Goal: Information Seeking & Learning: Learn about a topic

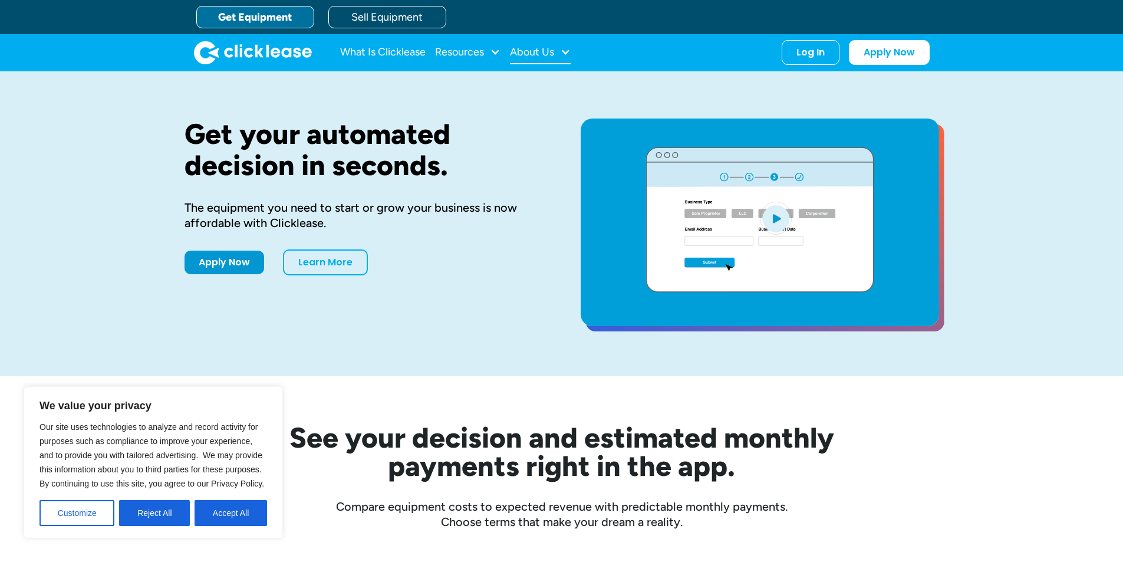
click at [552, 61] on div "About Us" at bounding box center [540, 53] width 61 height 24
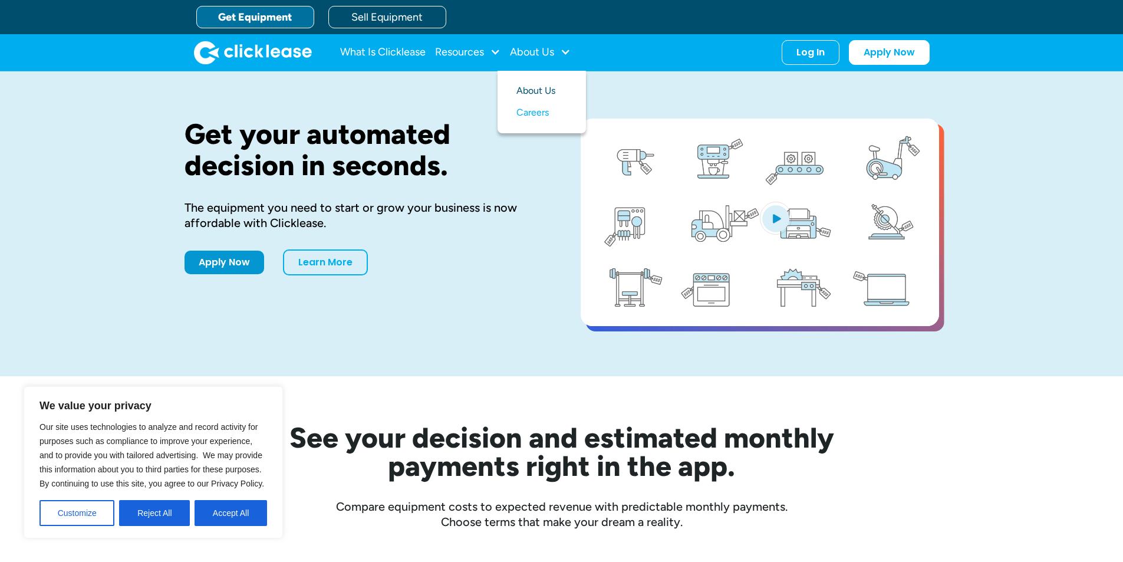
click at [547, 84] on link "About Us" at bounding box center [541, 91] width 51 height 22
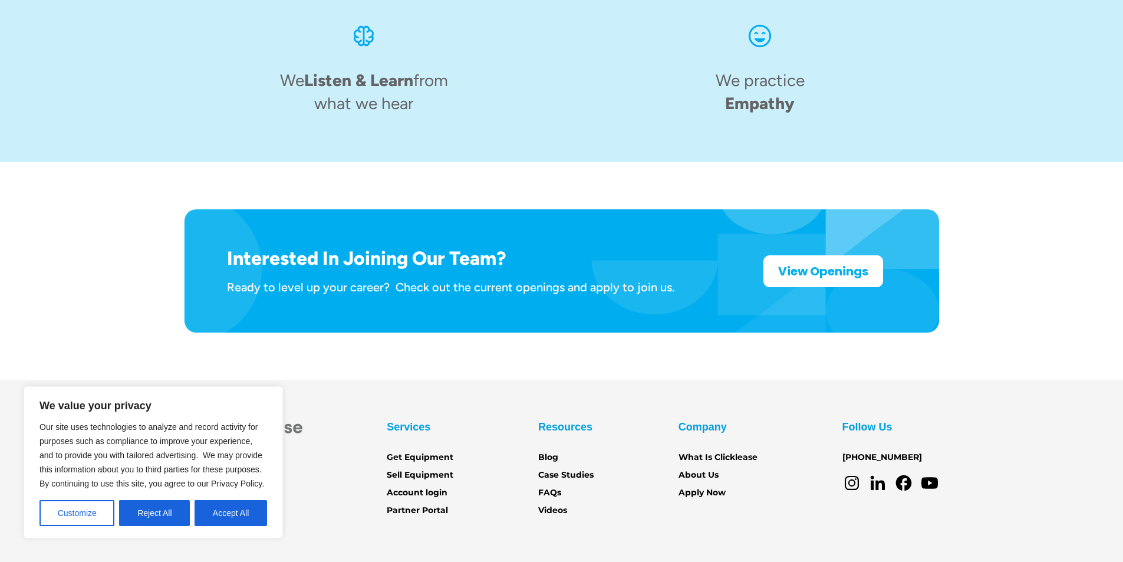
scroll to position [1809, 0]
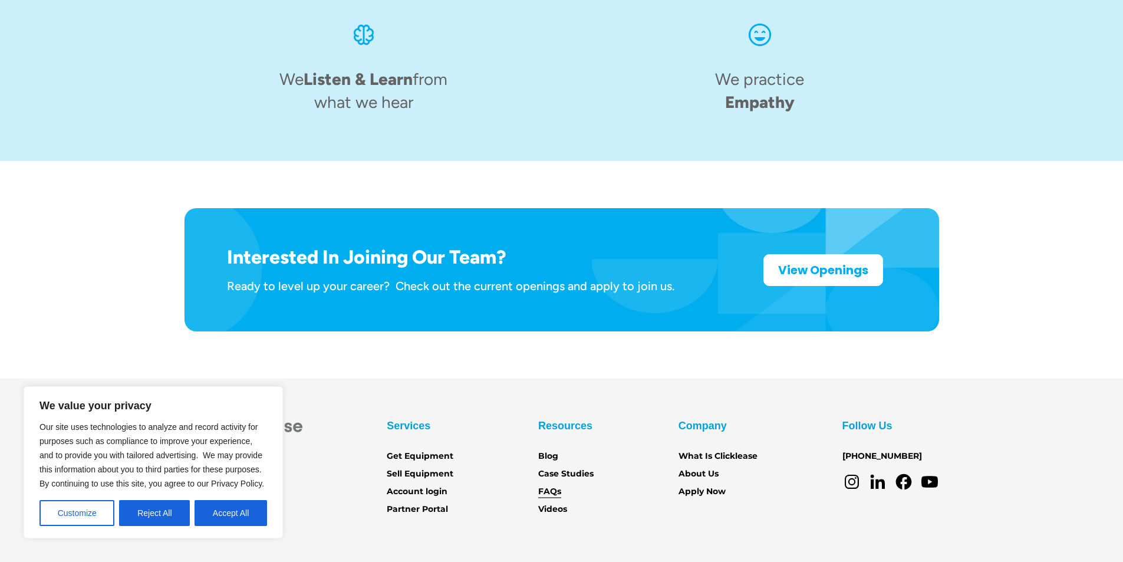
click at [546, 485] on link "FAQs" at bounding box center [549, 491] width 23 height 13
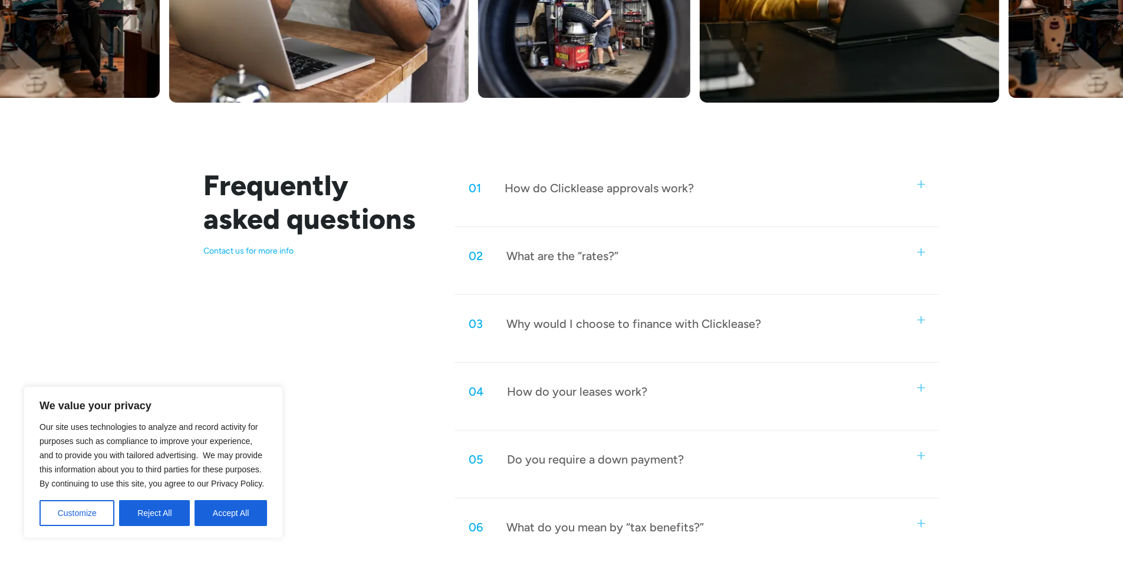
scroll to position [471, 0]
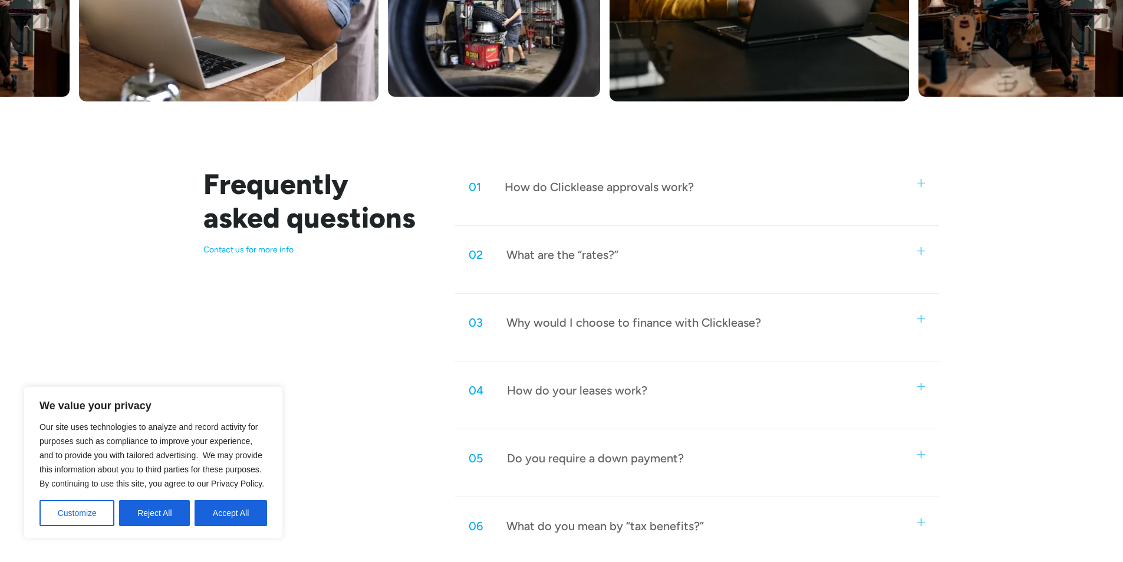
click at [491, 184] on div "01 How do Clicklease approvals work?" at bounding box center [580, 186] width 225 height 15
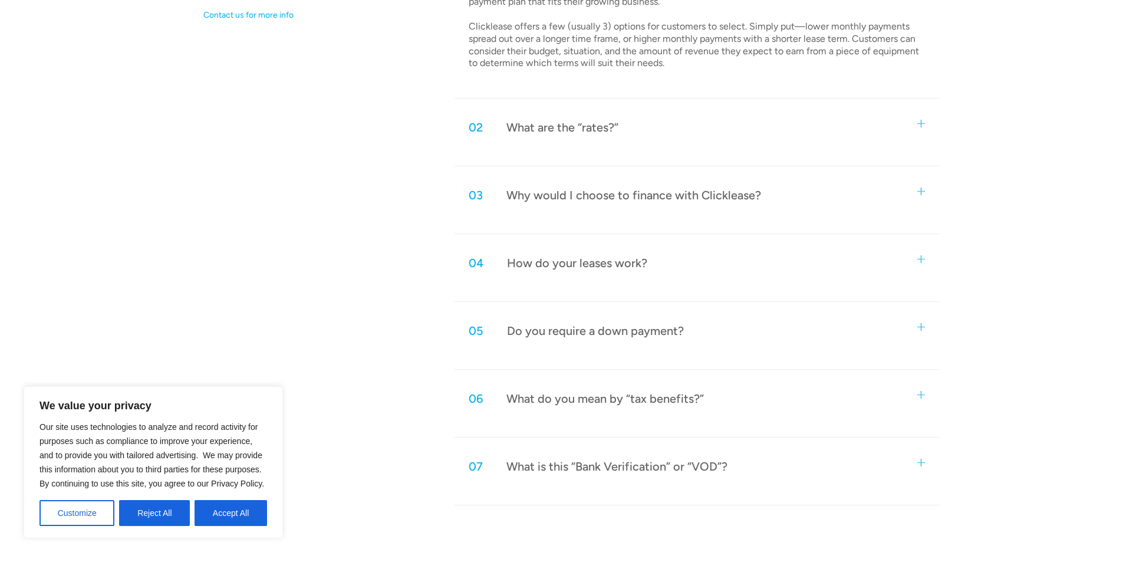
scroll to position [707, 0]
click at [567, 199] on div "Why would I choose to finance with Clicklease?" at bounding box center [633, 193] width 255 height 15
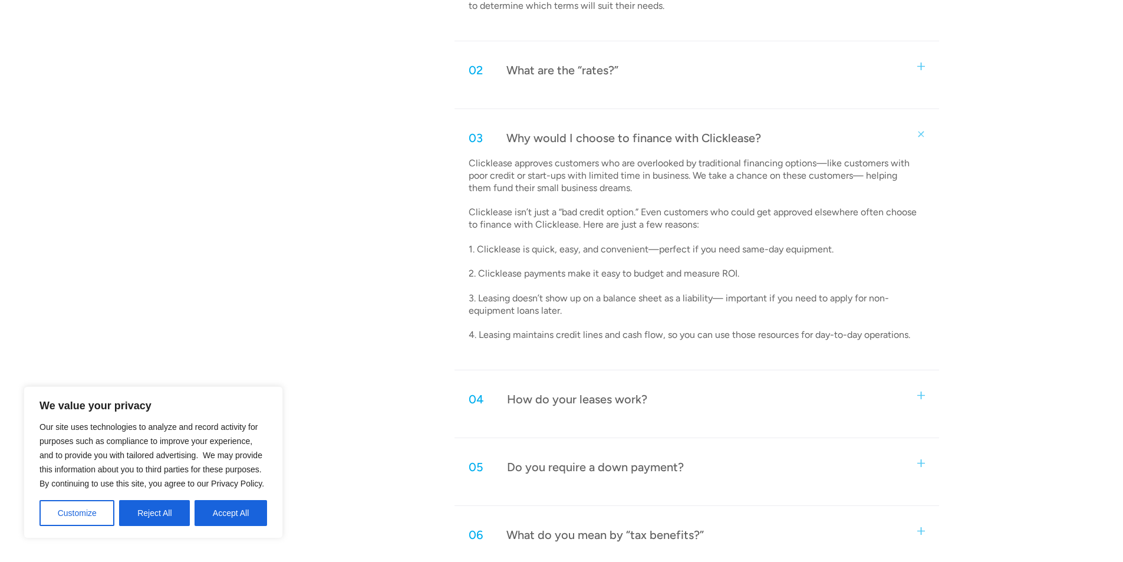
scroll to position [766, 0]
